Goal: Task Accomplishment & Management: Use online tool/utility

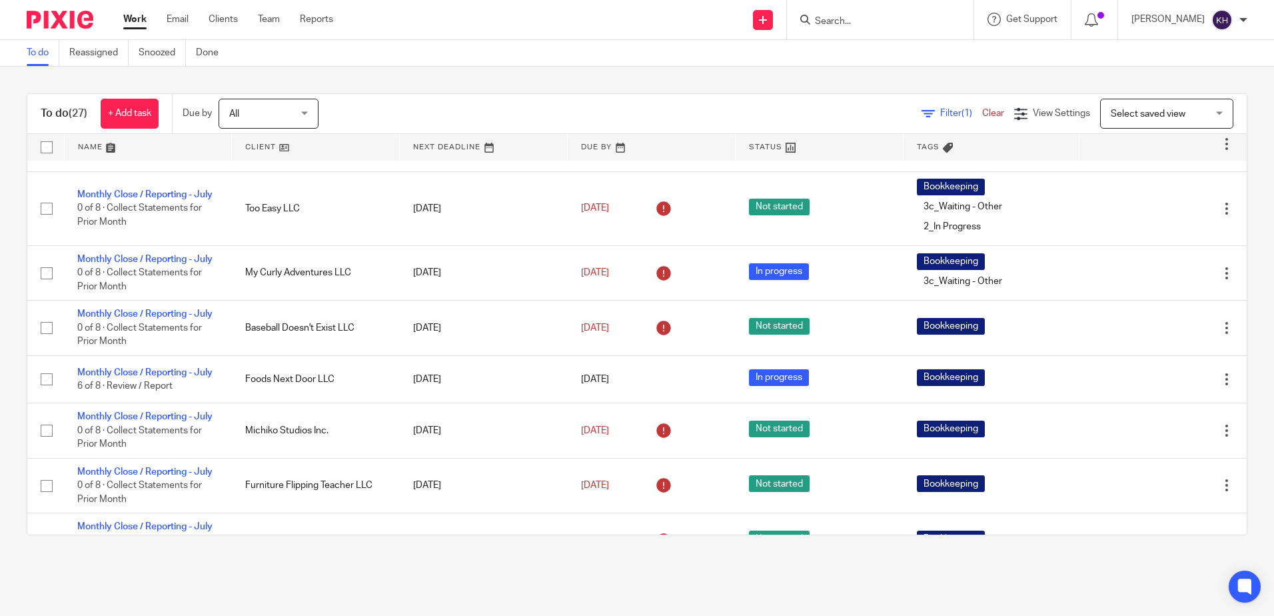
scroll to position [408, 0]
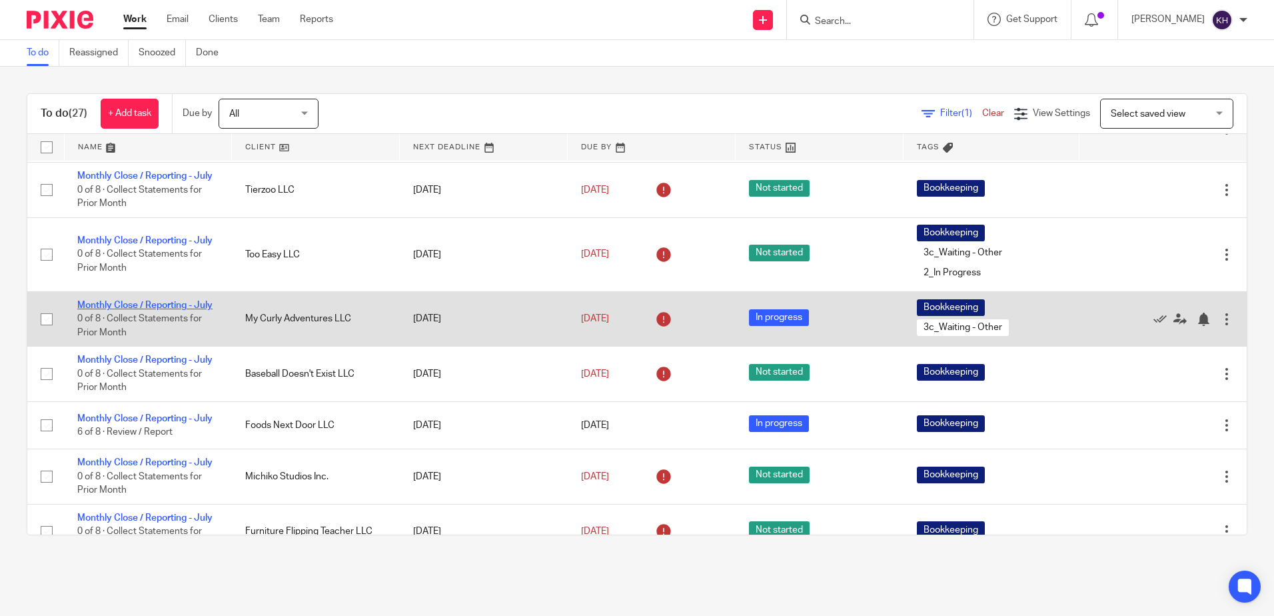
click at [161, 310] on link "Monthly Close / Reporting - July" at bounding box center [144, 304] width 135 height 9
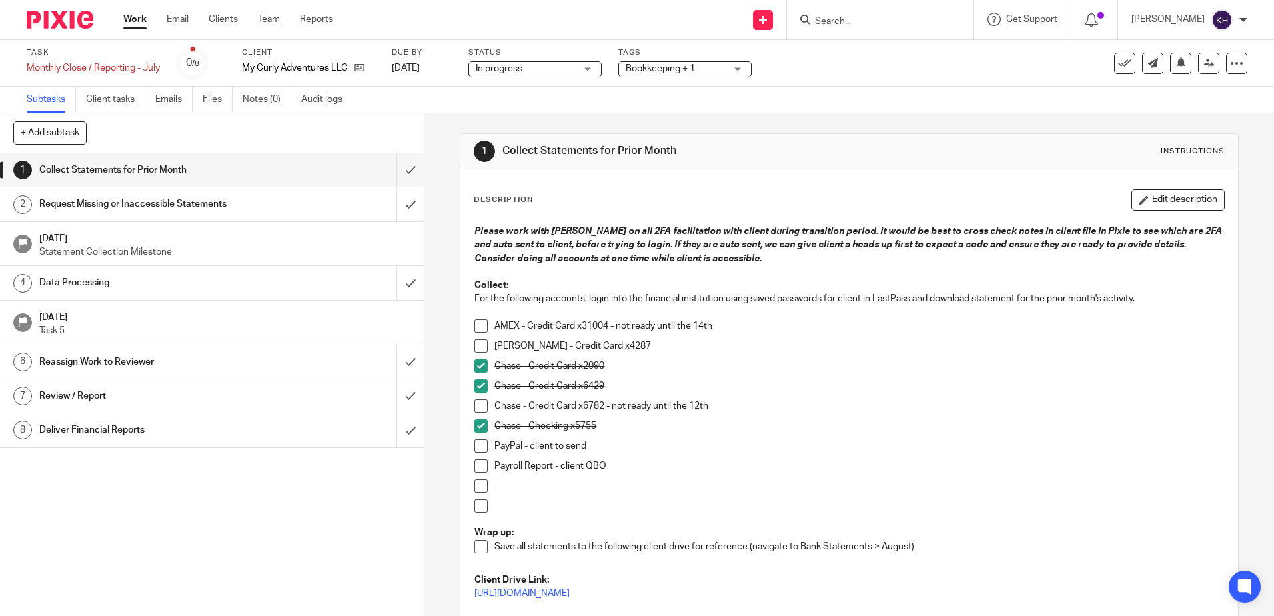
click at [475, 447] on span at bounding box center [480, 445] width 13 height 13
click at [132, 16] on link "Work" at bounding box center [134, 19] width 23 height 13
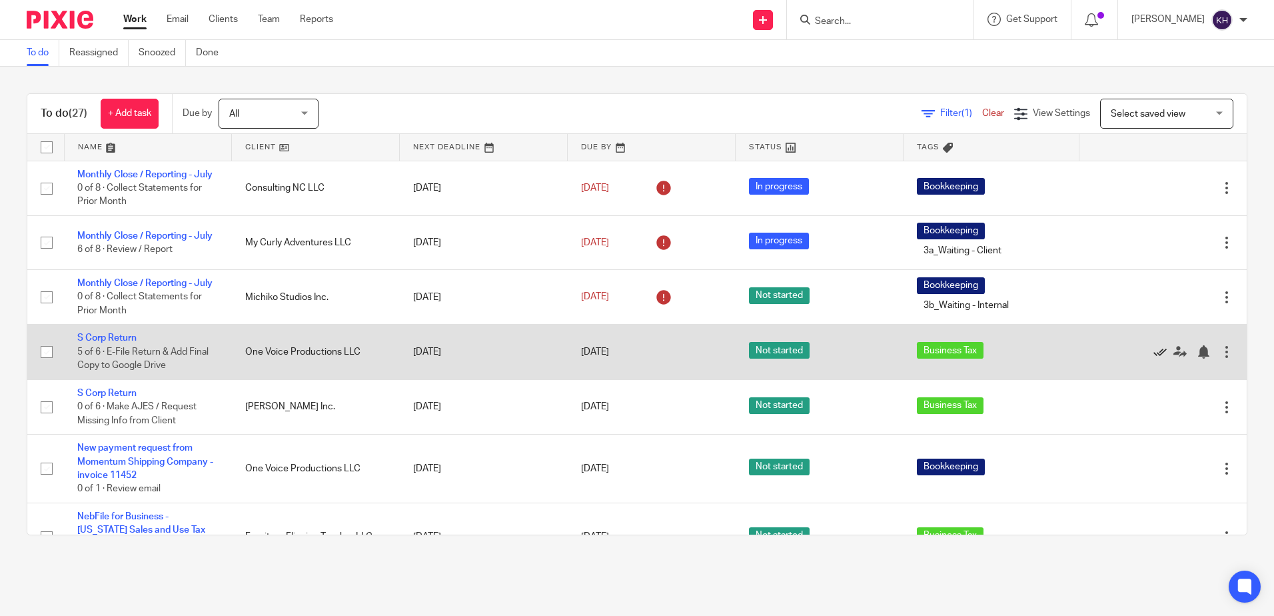
click at [1153, 358] on icon at bounding box center [1159, 351] width 13 height 13
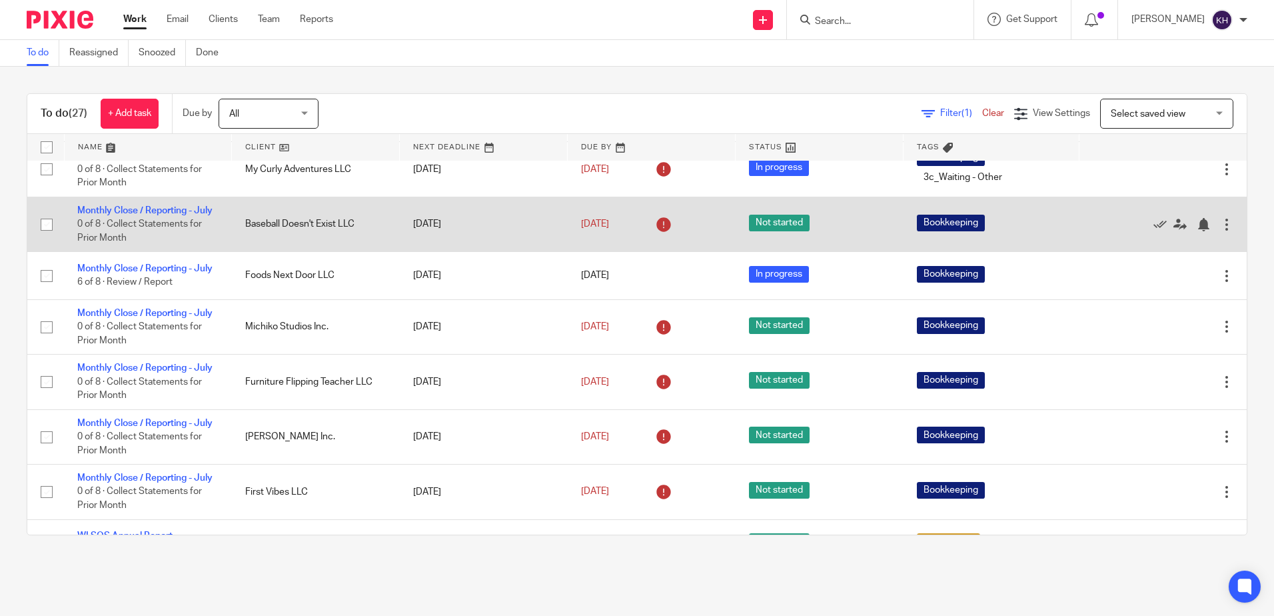
scroll to position [533, 0]
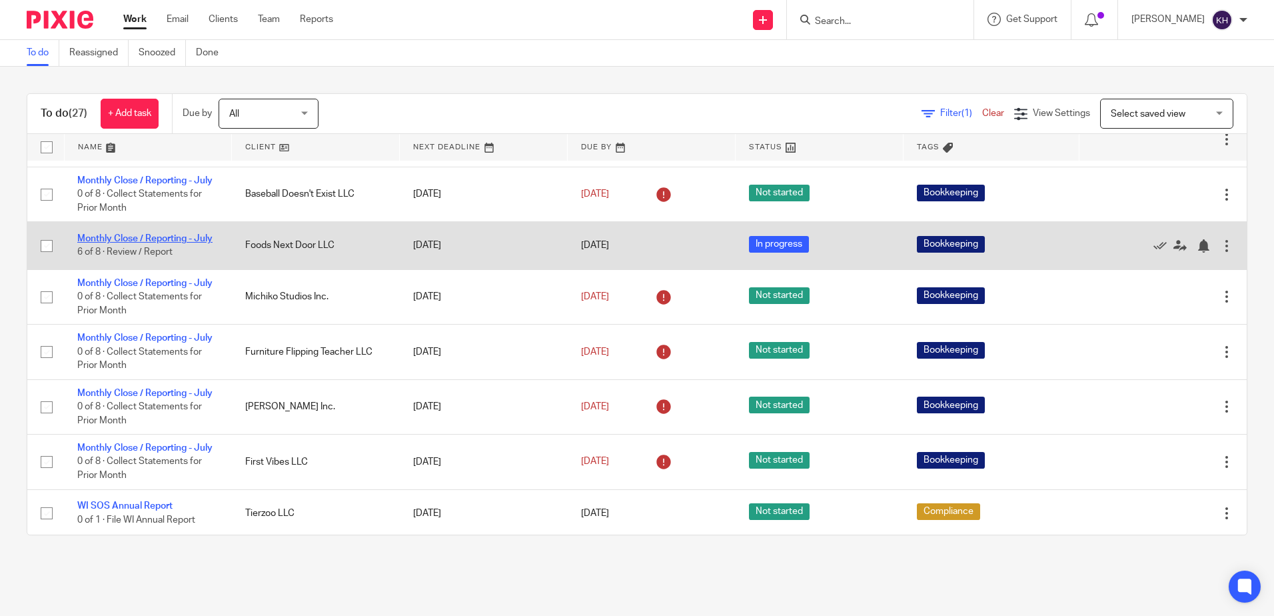
click at [177, 243] on link "Monthly Close / Reporting - July" at bounding box center [144, 238] width 135 height 9
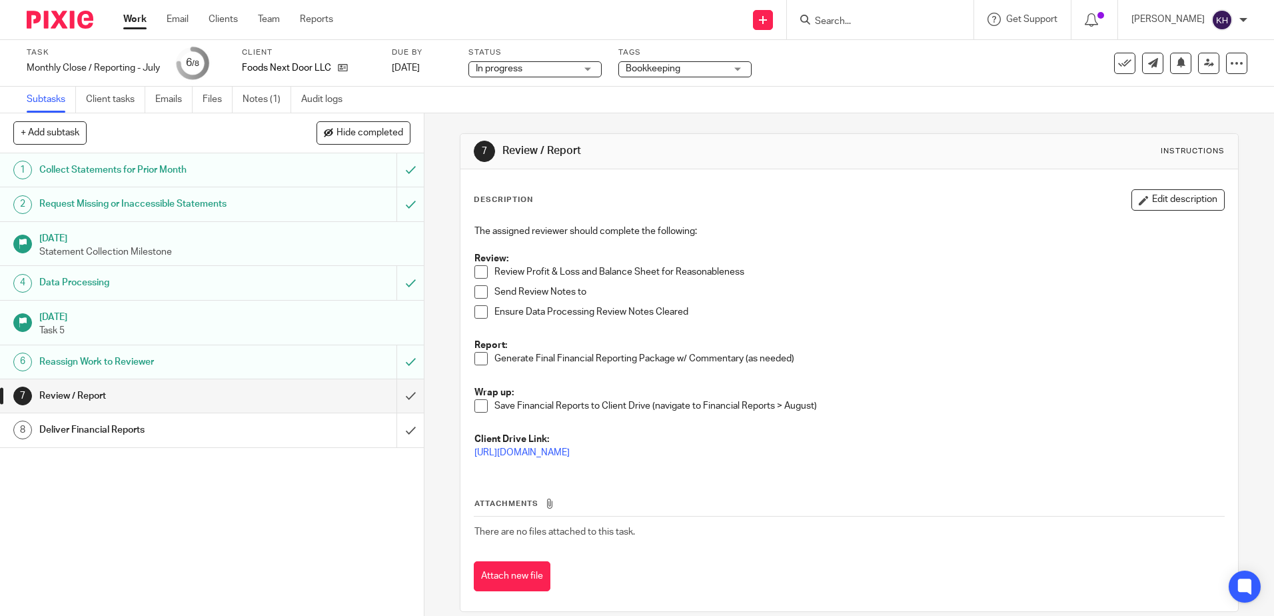
click at [305, 281] on div "Data Processing" at bounding box center [211, 282] width 344 height 20
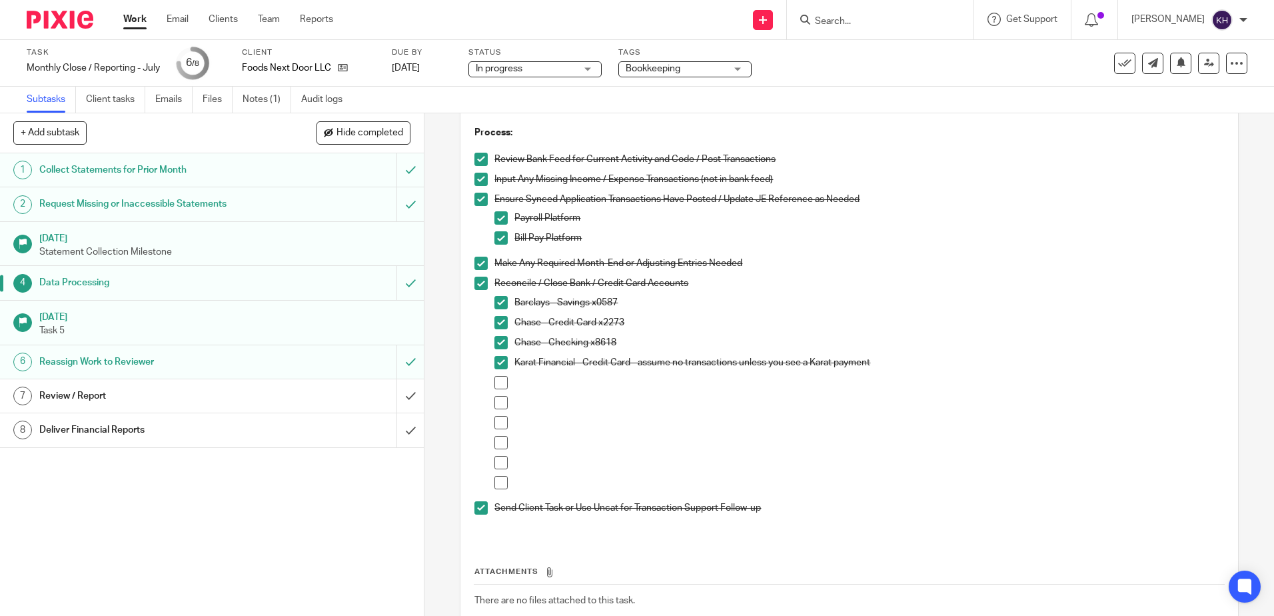
scroll to position [133, 0]
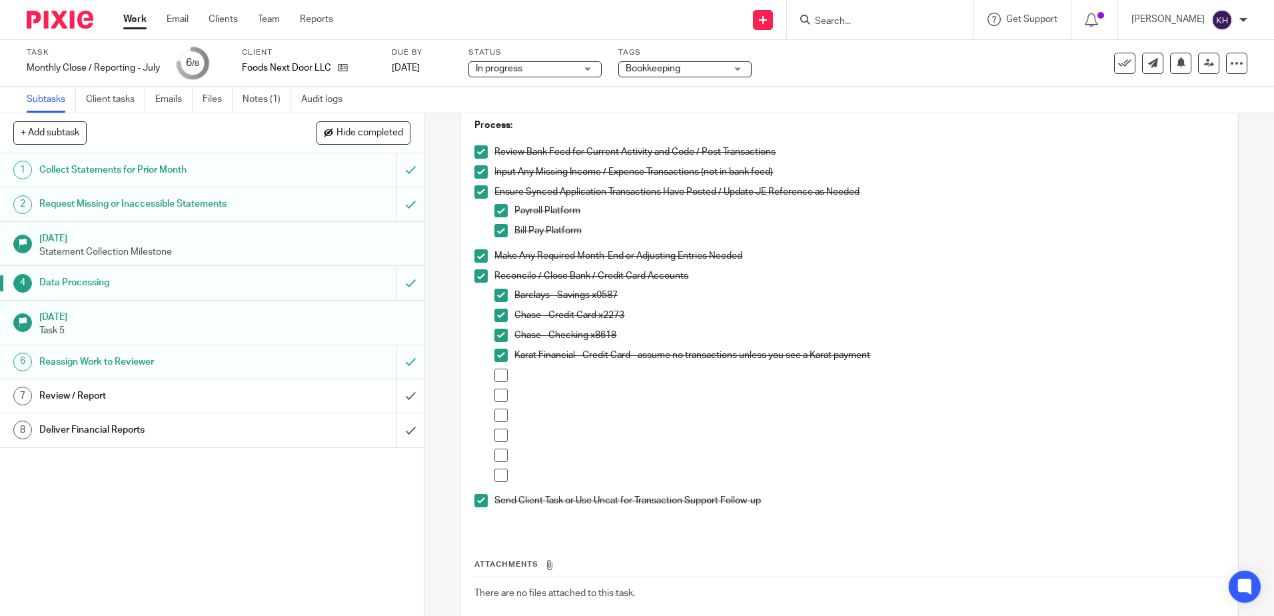
click at [90, 399] on h1 "Review / Report" at bounding box center [153, 396] width 229 height 20
